Goal: Check status: Check status

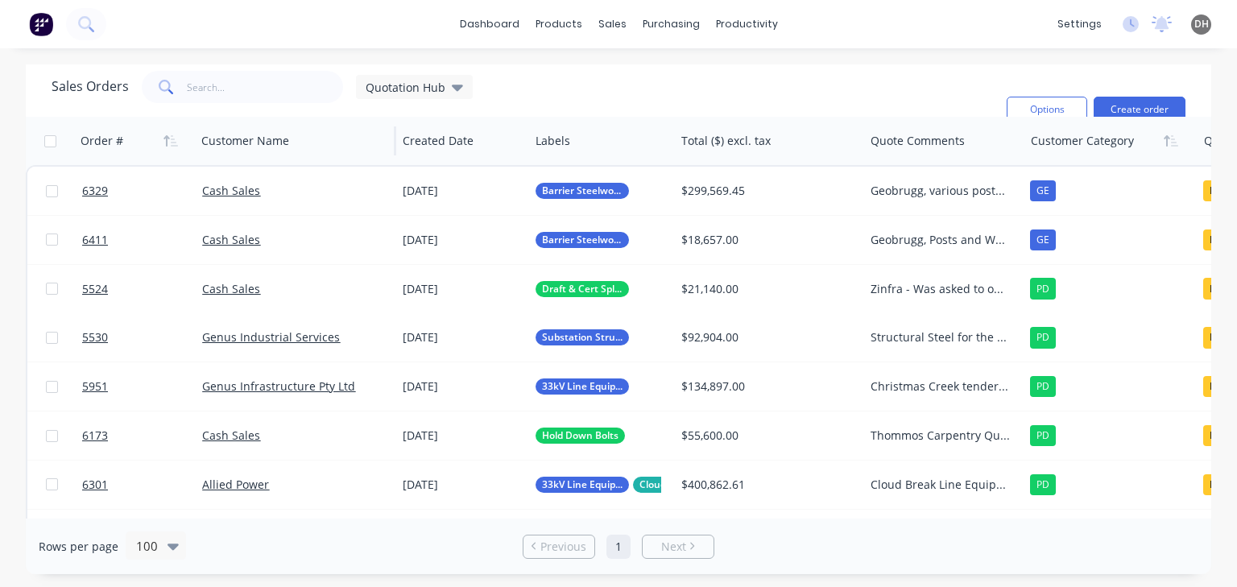
scroll to position [486, 0]
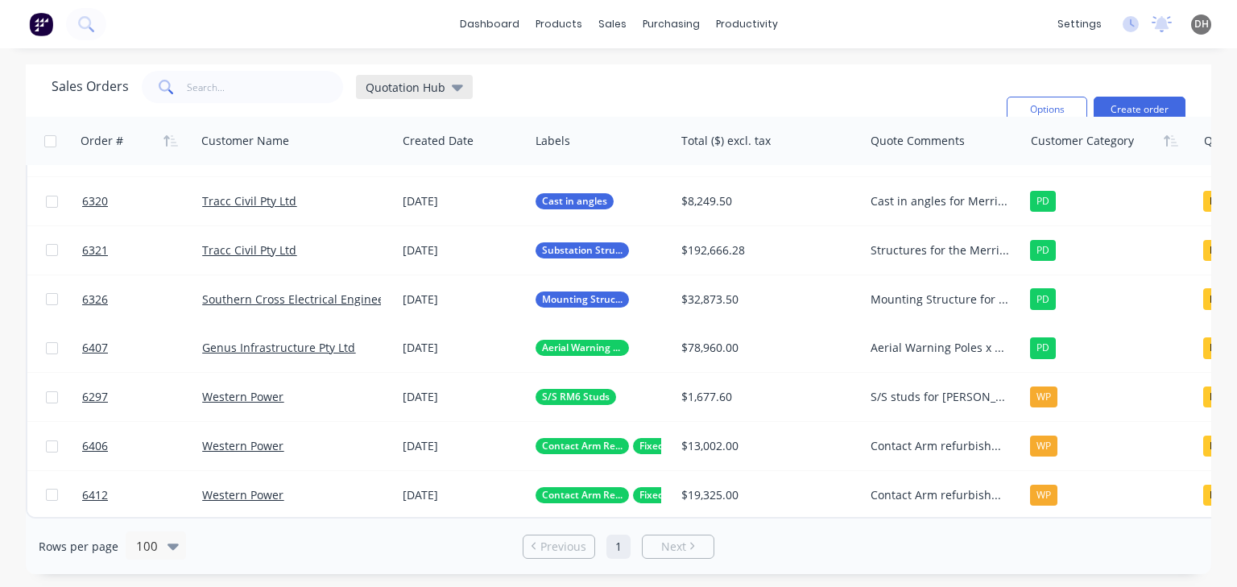
click at [433, 93] on span "Quotation Hub" at bounding box center [406, 87] width 80 height 17
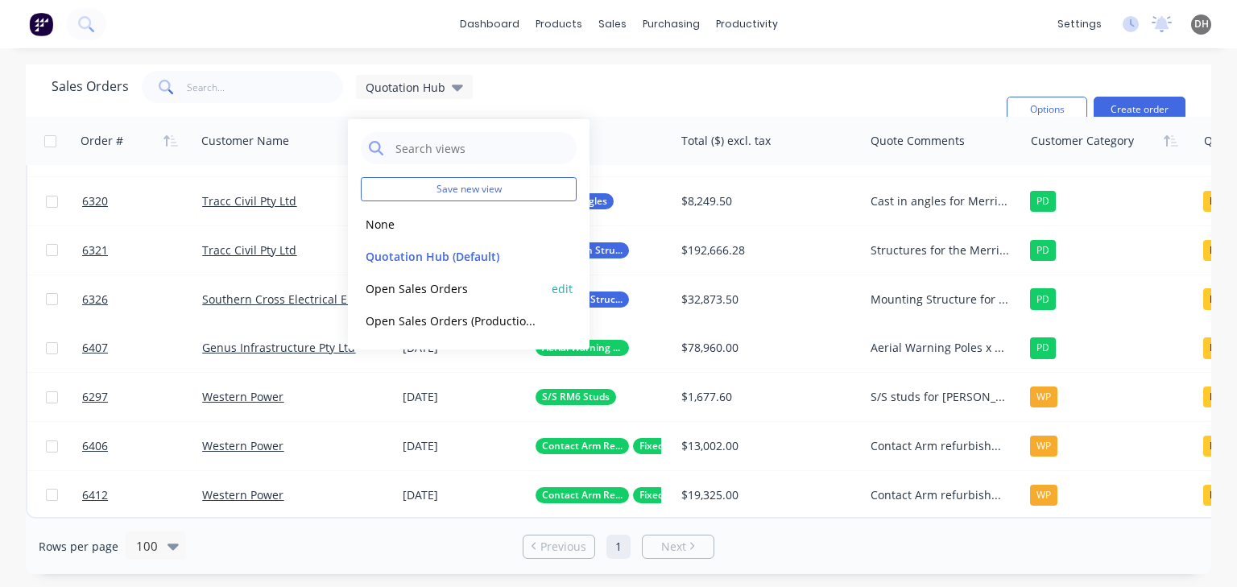
click at [434, 287] on button "Open Sales Orders" at bounding box center [453, 288] width 184 height 19
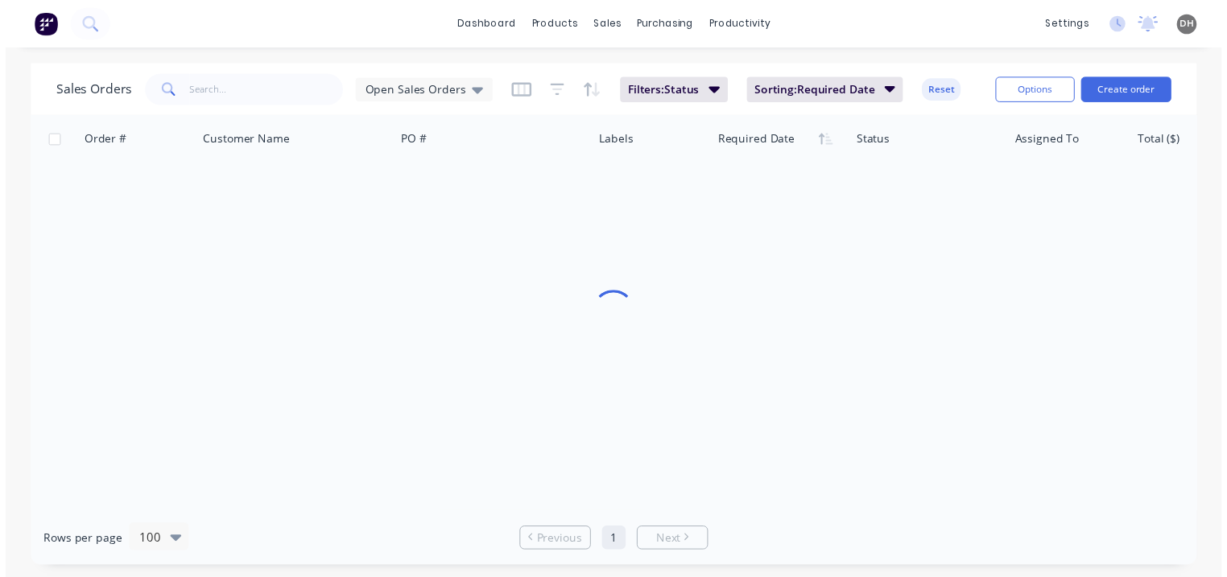
scroll to position [0, 0]
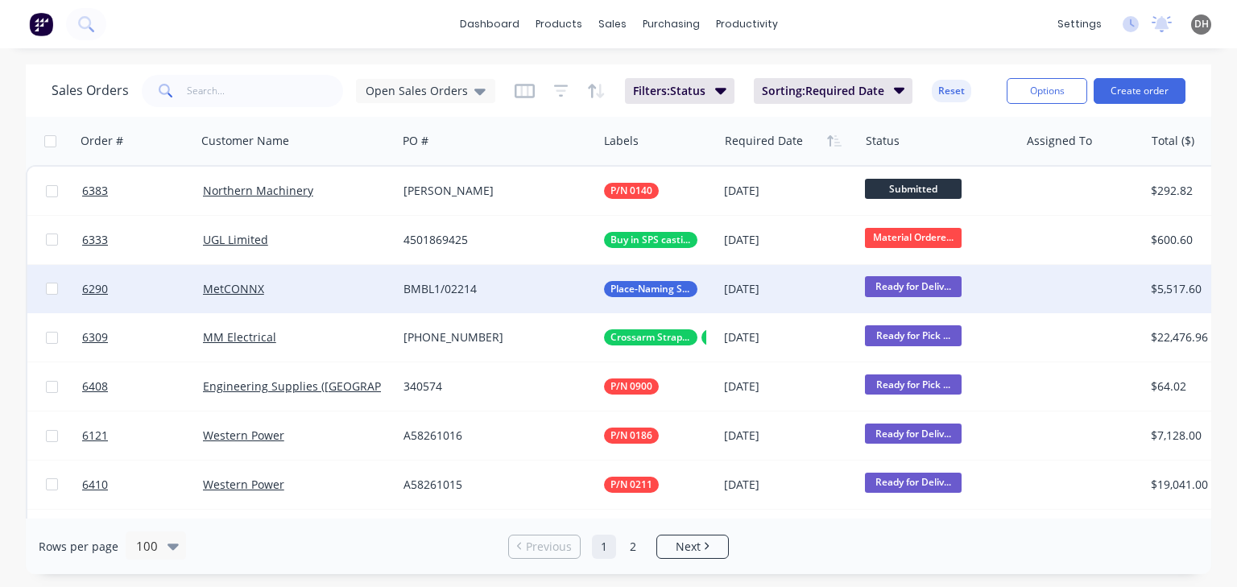
click at [330, 292] on div "MetCONNX" at bounding box center [292, 289] width 178 height 16
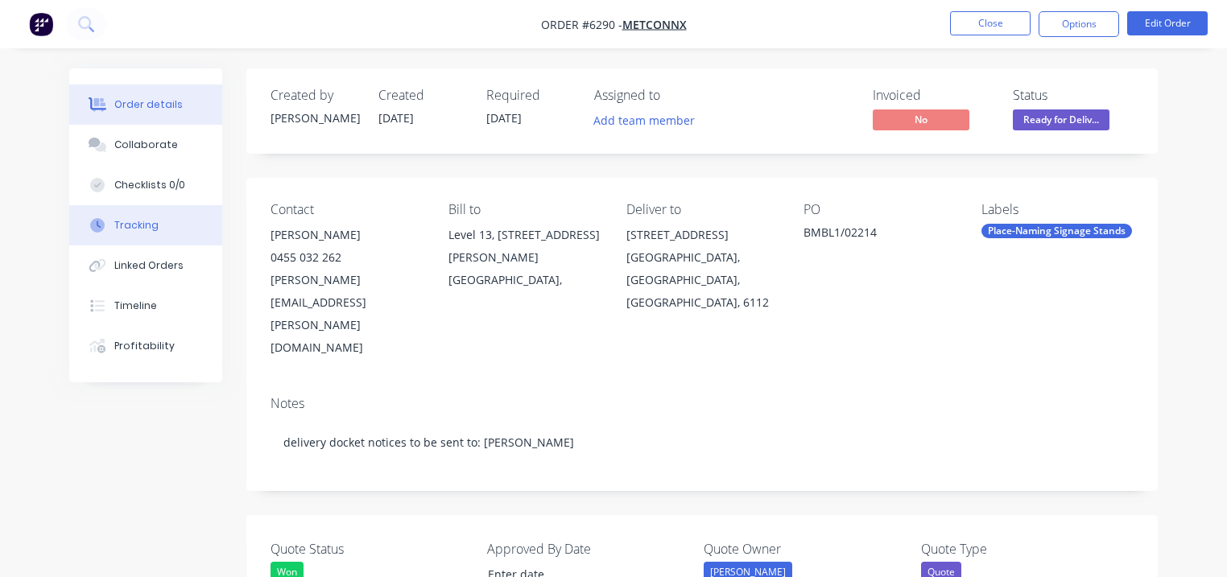
click at [151, 243] on button "Tracking" at bounding box center [145, 225] width 153 height 40
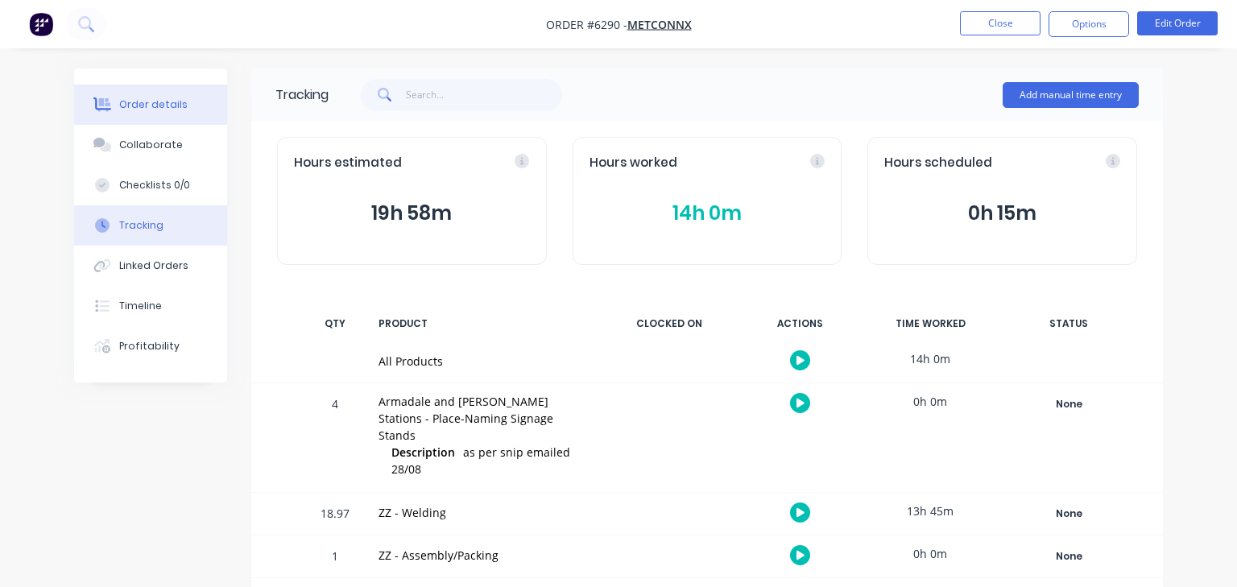
click at [159, 113] on button "Order details" at bounding box center [150, 105] width 153 height 40
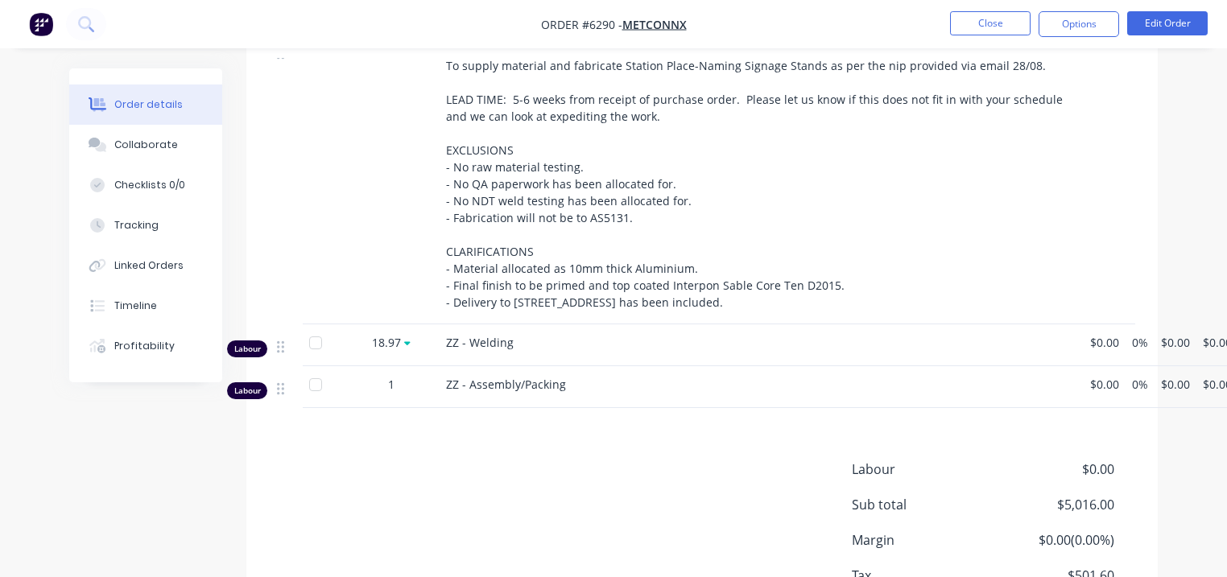
scroll to position [821, 0]
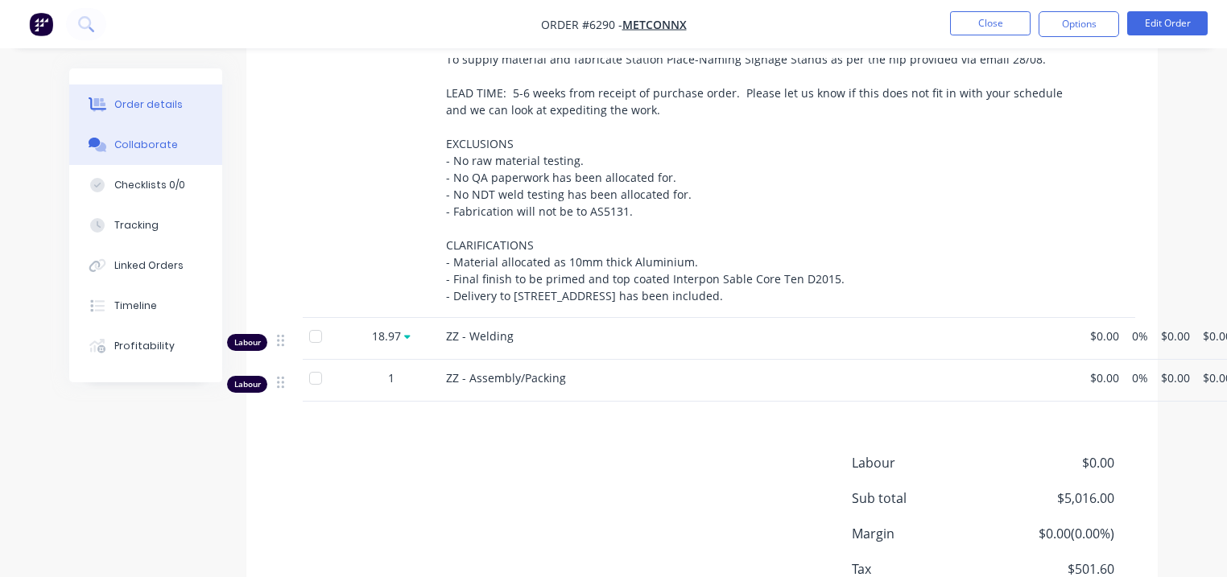
click at [158, 152] on button "Collaborate" at bounding box center [145, 145] width 153 height 40
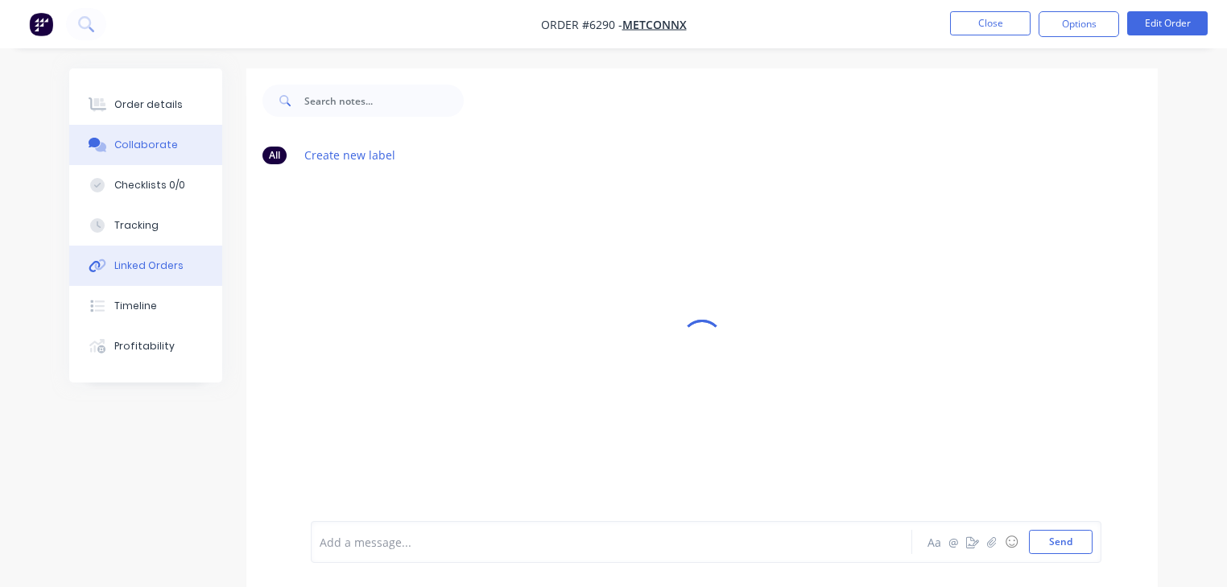
click at [166, 267] on div "Linked Orders" at bounding box center [148, 266] width 69 height 14
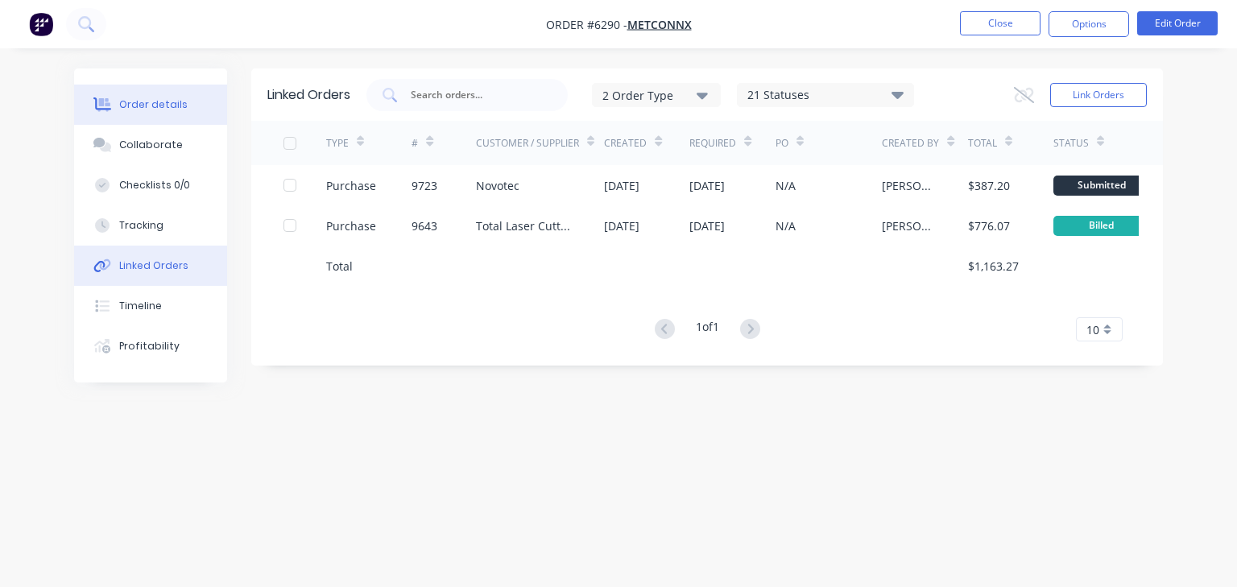
click at [145, 118] on button "Order details" at bounding box center [150, 105] width 153 height 40
